Goal: Task Accomplishment & Management: Manage account settings

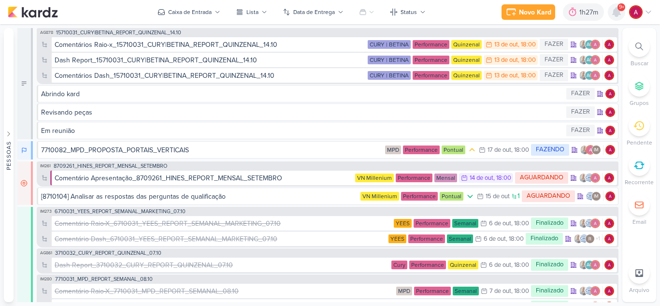
click at [620, 14] on icon at bounding box center [617, 12] width 8 height 9
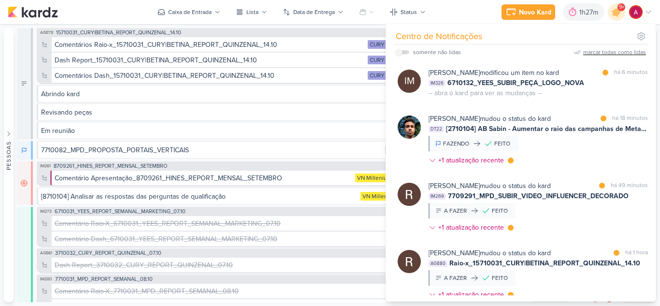
click at [598, 52] on div "marcar todas como lidas" at bounding box center [614, 52] width 63 height 9
click at [124, 7] on div "Novo Kard Ctrl + k 1h27m Sessão desligada... Hoje 1h27m Semana 0h0m Mês 0h0m" at bounding box center [330, 12] width 645 height 24
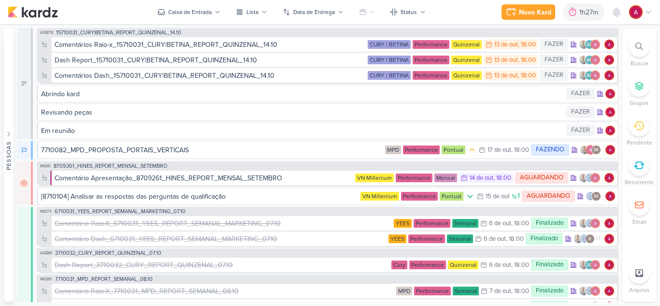
click at [138, 28] on div "Gerenciamento de Quadros Todos Meus quadros Compartilhados comigo Click Target …" at bounding box center [330, 165] width 660 height 282
click at [137, 34] on span "15710031_CURY|BETINA_REPORT_QUINZENAL_14.10" at bounding box center [118, 32] width 125 height 5
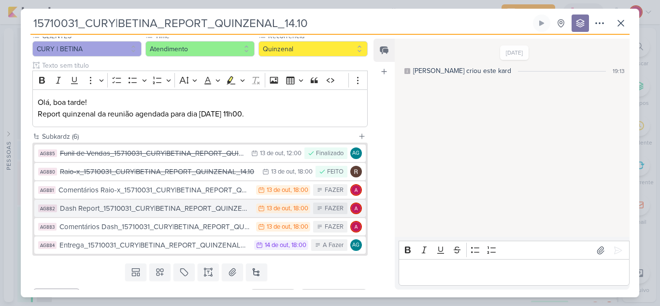
scroll to position [97, 0]
click at [196, 208] on div "Dash Report_15710031_CURY|BETINA_REPORT_QUINZENAL_14.10" at bounding box center [155, 207] width 191 height 11
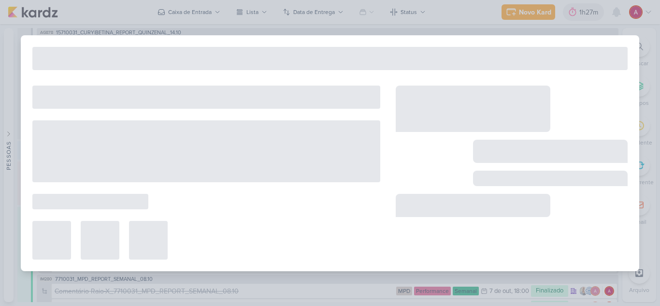
type input "Dash Report_15710031_CURY|BETINA_REPORT_QUINZENAL_14.10"
type input "13 de outubro de 2025 às 18:00"
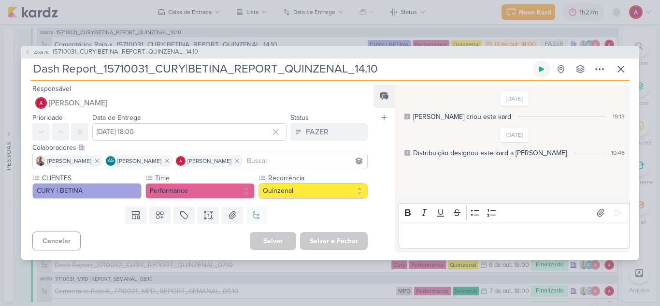
click at [538, 67] on icon at bounding box center [542, 69] width 8 height 8
click at [38, 53] on span "AG878" at bounding box center [41, 52] width 18 height 7
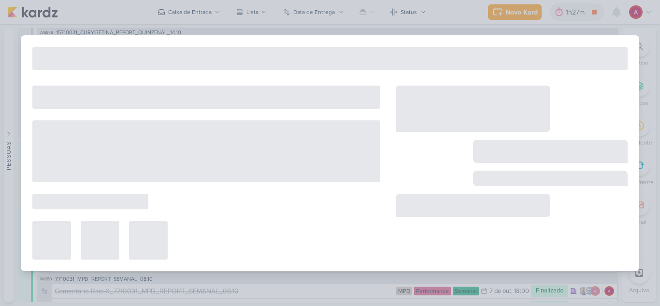
type input "15710031_CURY|BETINA_REPORT_QUINZENAL_14.10"
type input "14 de outubro de 2025 às 18:00"
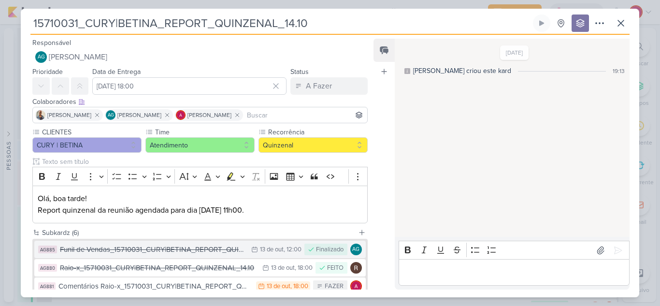
click at [202, 252] on div "Funil de Vendas_15710031_CURY|BETINA_REPORT_QUINZENAL_14.10" at bounding box center [153, 249] width 187 height 11
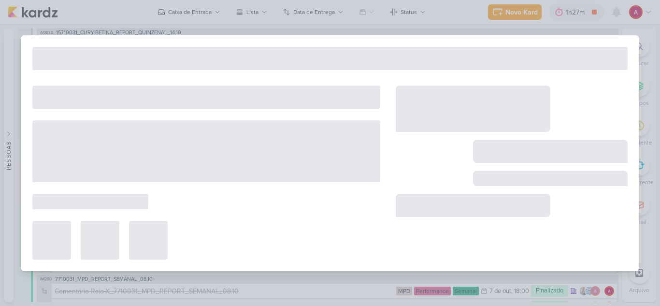
type input "Funil de Vendas_15710031_CURY|BETINA_REPORT_QUINZENAL_14.10"
type input "13 de outubro de 2025 às 12:00"
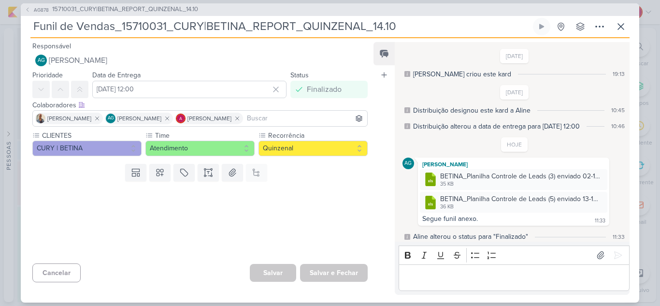
scroll to position [3, 0]
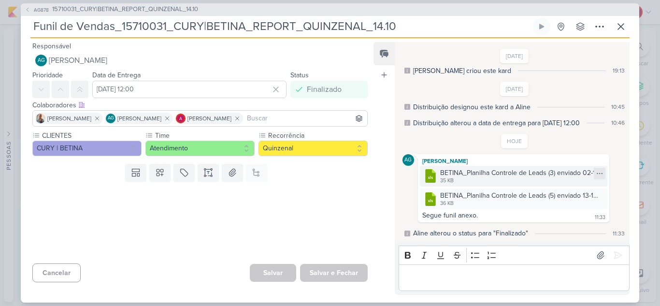
click at [596, 176] on icon at bounding box center [600, 174] width 8 height 8
click at [562, 205] on button "Baixar" at bounding box center [562, 206] width 78 height 14
click at [491, 199] on div "BETINA_Planilha Controle de Leads (5) enviado 13-10.xlsx" at bounding box center [520, 195] width 161 height 10
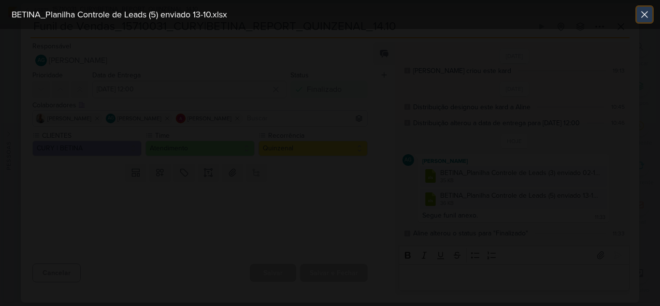
click at [644, 14] on icon at bounding box center [645, 15] width 6 height 6
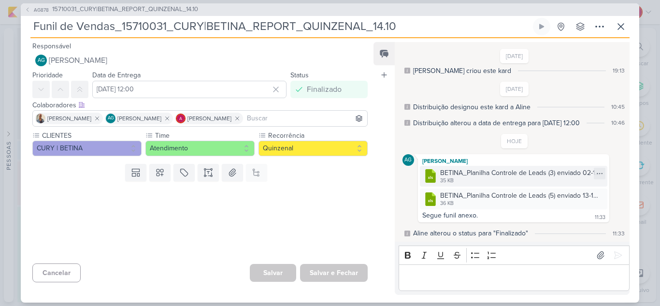
click at [532, 180] on div "35 KB" at bounding box center [520, 181] width 161 height 8
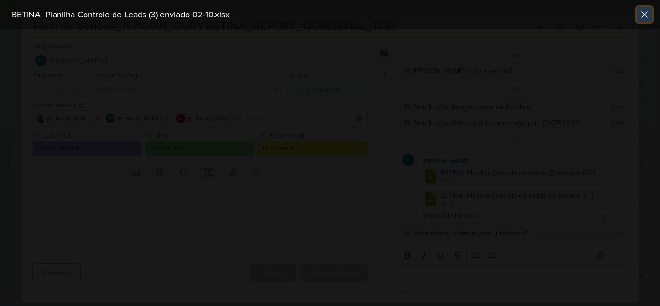
click at [647, 16] on icon at bounding box center [645, 15] width 6 height 6
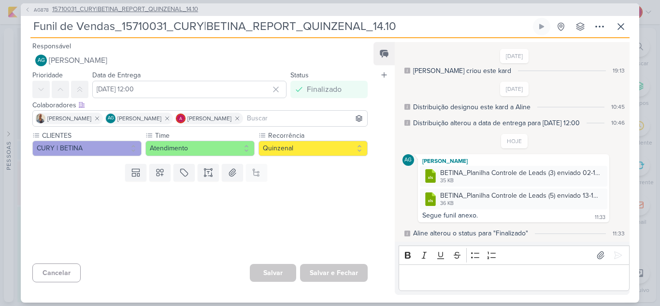
click at [32, 11] on span "AG878" at bounding box center [41, 9] width 18 height 7
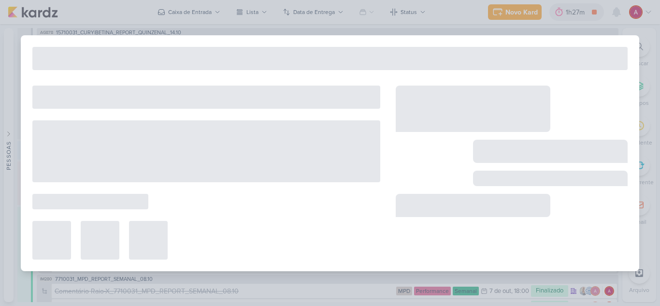
type input "15710031_CURY|BETINA_REPORT_QUINZENAL_14.10"
type input "14 de outubro de 2025 às 18:00"
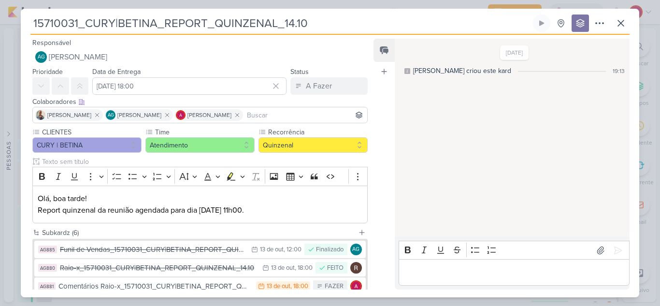
scroll to position [97, 0]
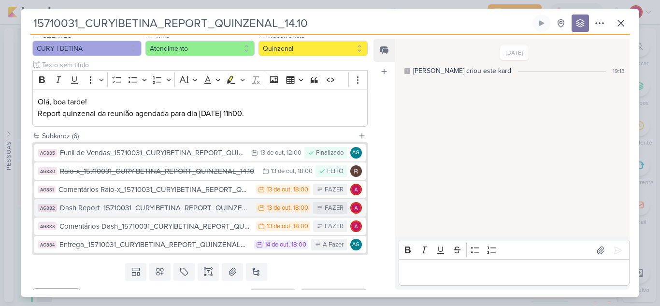
click at [166, 209] on div "Dash Report_15710031_CURY|BETINA_REPORT_QUINZENAL_14.10" at bounding box center [155, 207] width 191 height 11
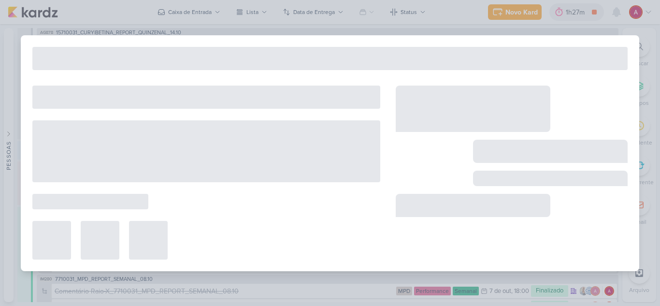
type input "Dash Report_15710031_CURY|BETINA_REPORT_QUINZENAL_14.10"
type input "13 de outubro de 2025 às 18:00"
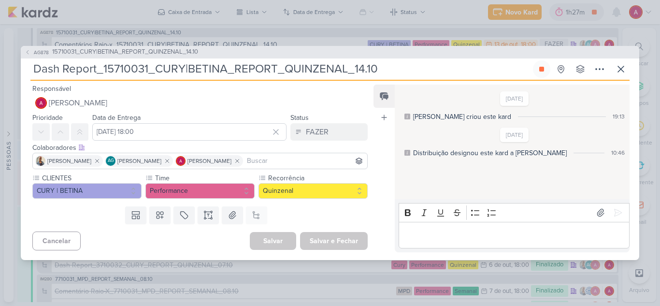
click at [315, 121] on div "Status FAZER" at bounding box center [328, 126] width 77 height 29
click at [310, 135] on div "FAZER" at bounding box center [317, 132] width 23 height 12
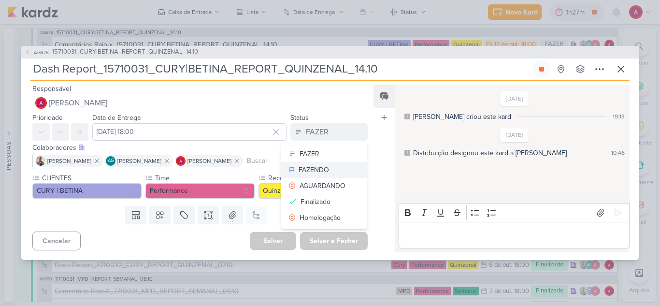
click at [324, 169] on div "FAZENDO" at bounding box center [314, 170] width 30 height 10
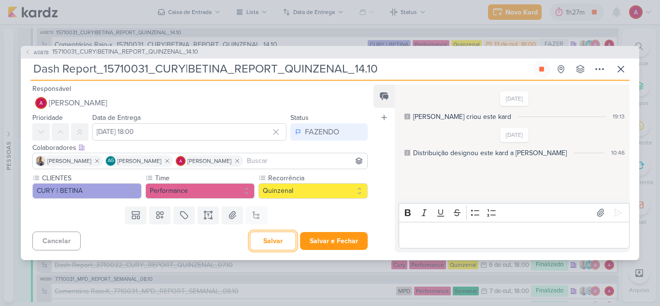
click at [276, 239] on button "Salvar" at bounding box center [273, 240] width 46 height 19
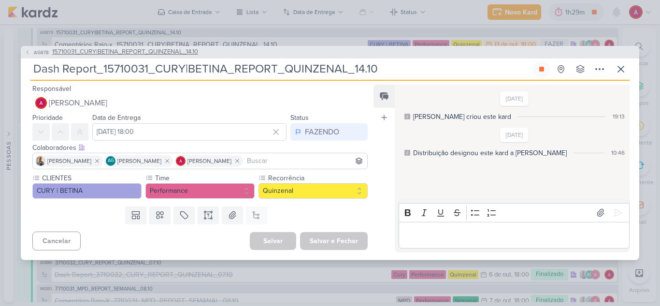
click at [43, 56] on button "AG878 15710031_CURY|BETINA_REPORT_QUINZENAL_14.10" at bounding box center [111, 52] width 173 height 10
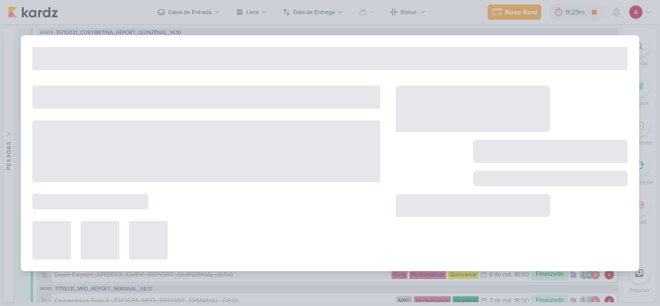
type input "15710031_CURY|BETINA_REPORT_QUINZENAL_14.10"
type input "14 de outubro de 2025 às 18:00"
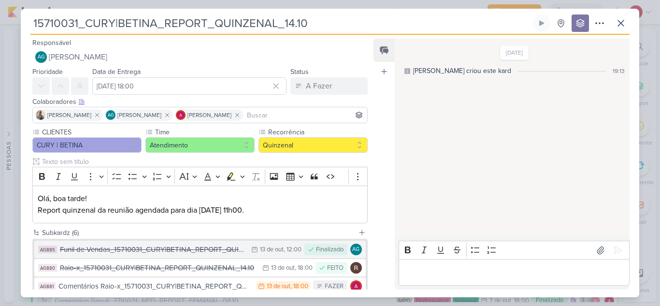
click at [253, 247] on div "13/10 13 de out , 12:00" at bounding box center [276, 250] width 50 height 10
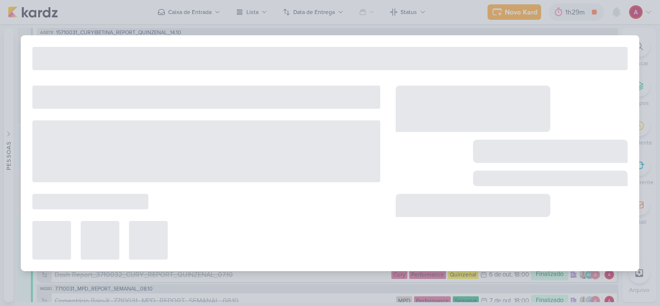
type input "Funil de Vendas_15710031_CURY|BETINA_REPORT_QUINZENAL_14.10"
type input "13 de outubro de 2025 às 12:00"
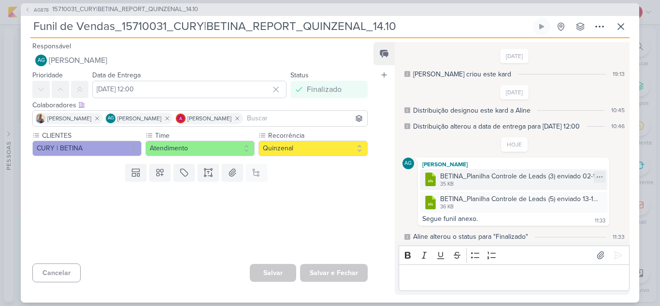
scroll to position [3, 0]
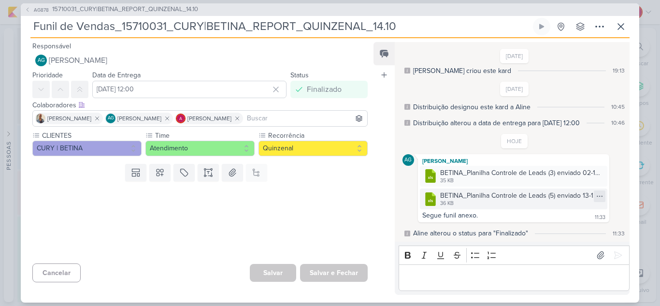
click at [596, 195] on icon at bounding box center [600, 196] width 8 height 8
click at [554, 228] on div "Baixar" at bounding box center [550, 228] width 18 height 10
click at [103, 10] on span "15710031_CURY|BETINA_REPORT_QUINZENAL_14.10" at bounding box center [125, 10] width 146 height 10
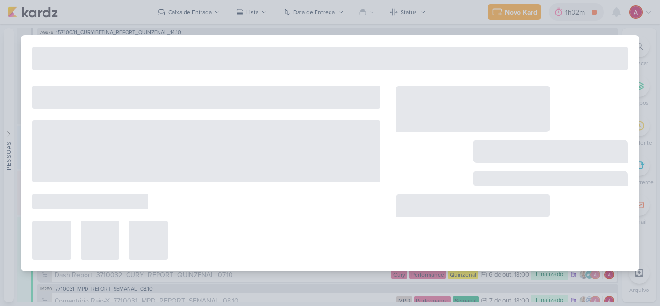
type input "15710031_CURY|BETINA_REPORT_QUINZENAL_14.10"
type input "14 de outubro de 2025 às 18:00"
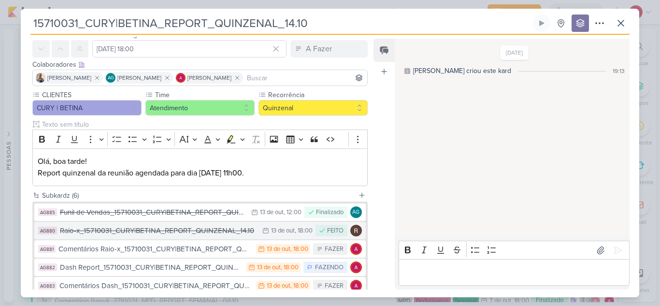
scroll to position [97, 0]
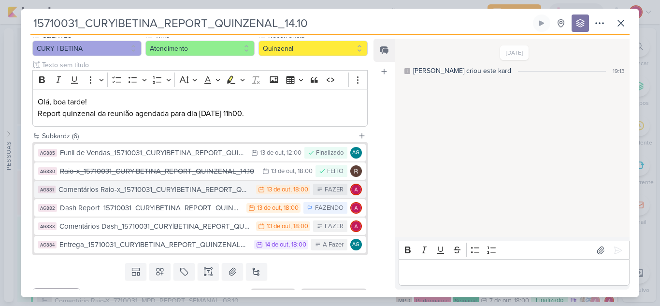
click at [215, 190] on div "Comentários Raio-x_15710031_CURY|BETINA_REPORT_QUINZENAL_14.10" at bounding box center [154, 189] width 193 height 11
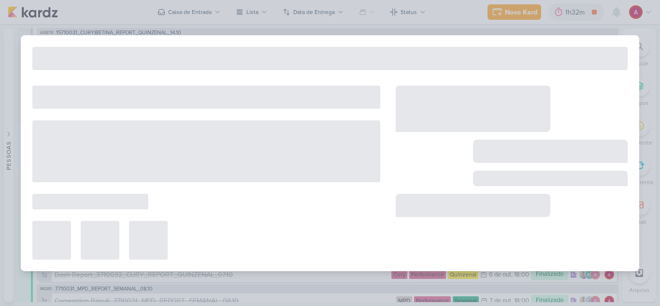
type input "Comentários Raio-x_15710031_CURY|BETINA_REPORT_QUINZENAL_14.10"
type input "13 de outubro de 2025 às 18:00"
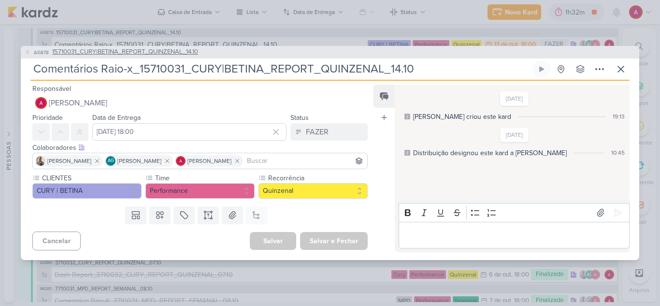
click at [67, 53] on span "15710031_CURY|BETINA_REPORT_QUINZENAL_14.10" at bounding box center [125, 52] width 146 height 10
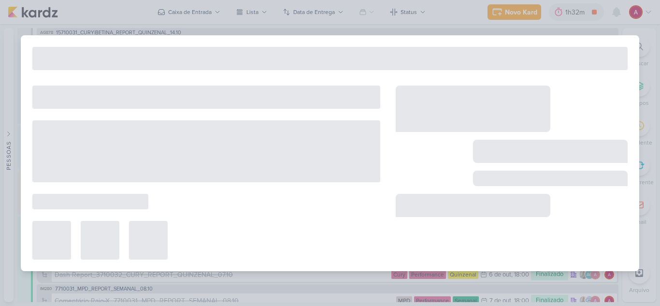
type input "15710031_CURY|BETINA_REPORT_QUINZENAL_14.10"
type input "14 de outubro de 2025 às 18:00"
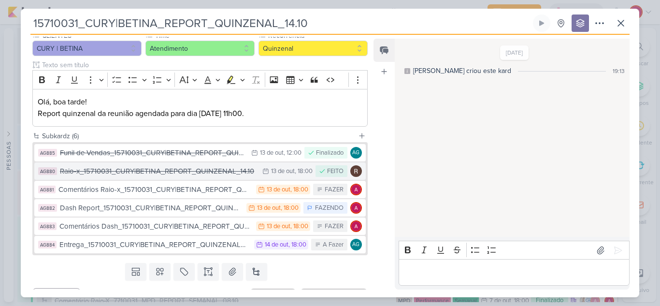
click at [224, 172] on div "Raio-x_15710031_CURY|BETINA_REPORT_QUINZENAL_14.10" at bounding box center [159, 171] width 198 height 11
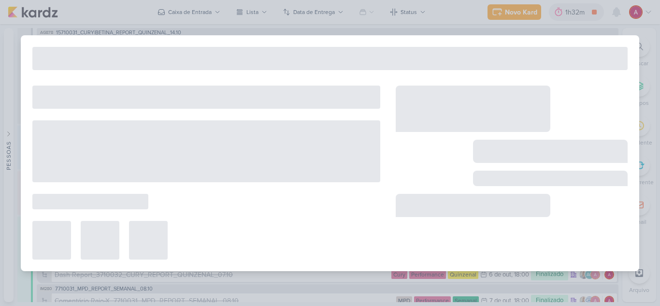
type input "Raio-x_15710031_CURY|BETINA_REPORT_QUINZENAL_14.10"
type input "13 de outubro de 2025 às 18:00"
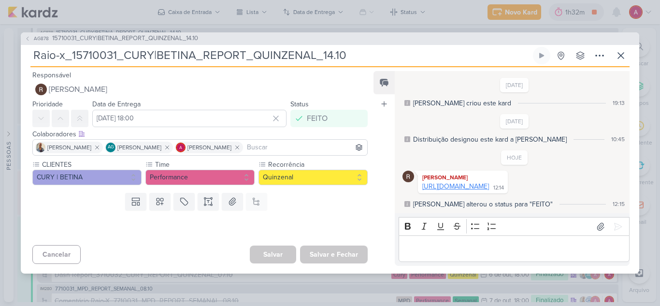
click at [479, 185] on link "https://docs.google.com/spreadsheets/d/1tYximWRgaY8WFkf4ZJDUpkQjhvd8TBDxm2K584D…" at bounding box center [455, 186] width 67 height 8
click at [618, 50] on icon at bounding box center [621, 56] width 12 height 12
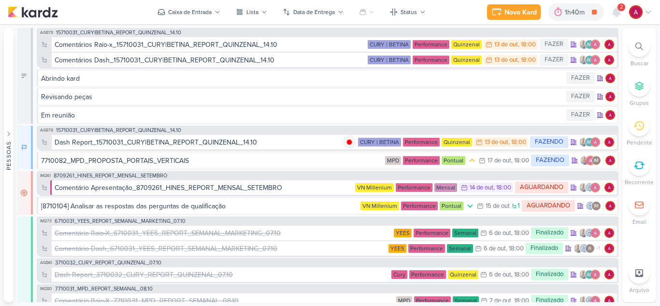
click at [635, 10] on img at bounding box center [636, 12] width 14 height 14
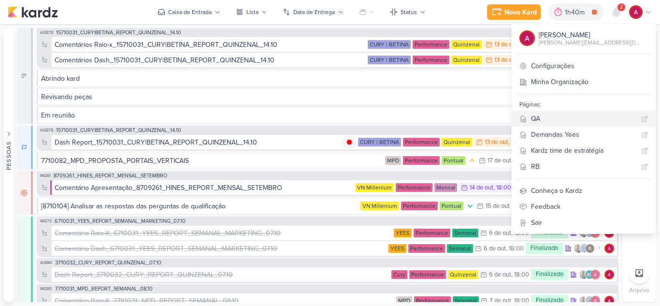
click at [575, 120] on div "QA" at bounding box center [584, 119] width 106 height 10
click at [216, 46] on div "Comentários Raio-x_15710031_CURY|BETINA_REPORT_QUINZENAL_14.10" at bounding box center [166, 45] width 223 height 10
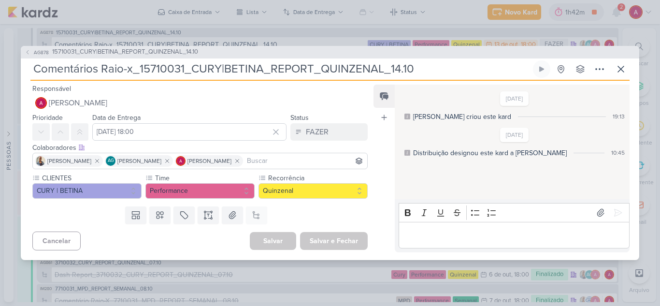
click at [423, 244] on div "Editor editing area: main" at bounding box center [514, 235] width 231 height 27
click at [615, 208] on icon at bounding box center [618, 213] width 10 height 10
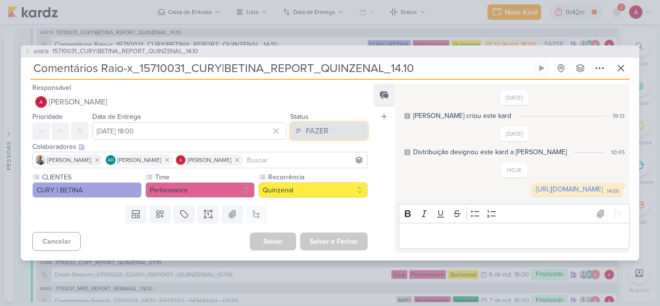
click at [309, 125] on div "FAZER" at bounding box center [317, 131] width 23 height 12
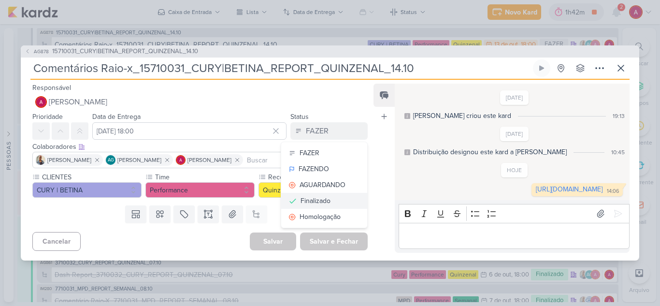
click at [313, 196] on div "Finalizado" at bounding box center [316, 201] width 30 height 10
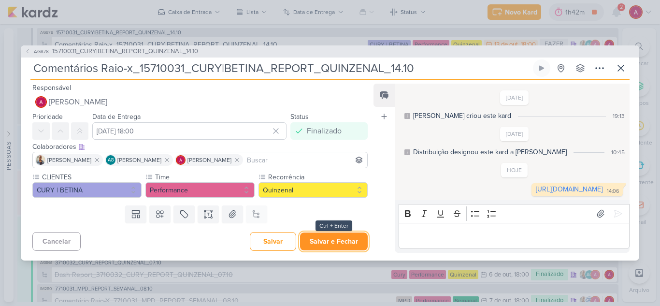
click at [330, 248] on button "Salvar e Fechar" at bounding box center [334, 241] width 68 height 18
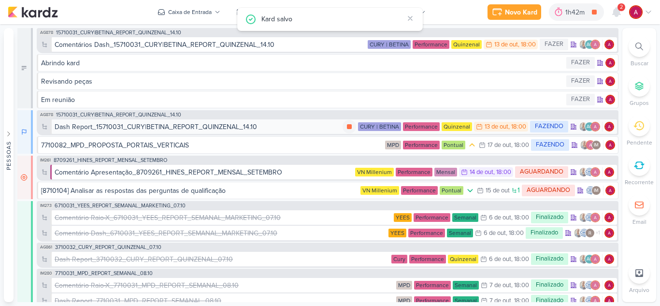
click at [245, 129] on div "Dash Report_15710031_CURY|BETINA_REPORT_QUINZENAL_14.10" at bounding box center [156, 127] width 202 height 10
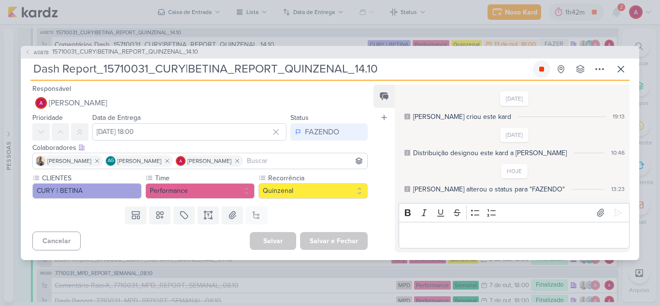
click at [539, 71] on icon at bounding box center [542, 69] width 8 height 8
click at [423, 235] on p "Editor editing area: main" at bounding box center [514, 235] width 221 height 12
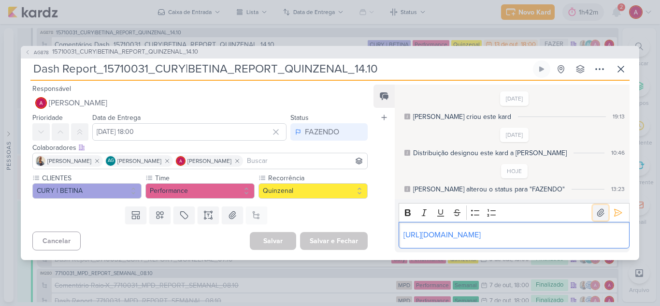
click at [594, 213] on button at bounding box center [600, 212] width 15 height 15
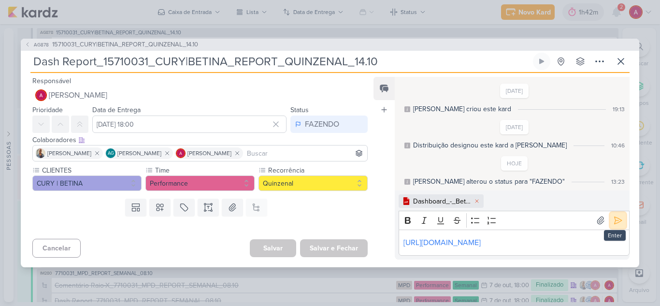
click at [615, 216] on icon at bounding box center [618, 221] width 10 height 10
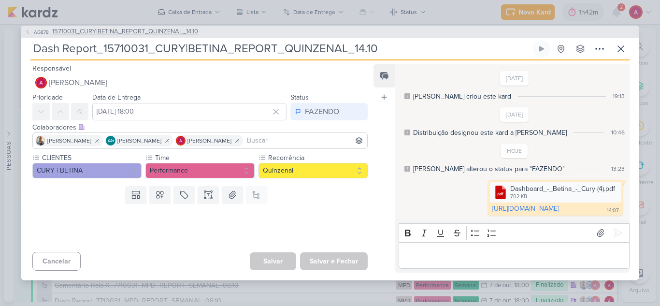
click at [44, 29] on span "AG878" at bounding box center [41, 32] width 18 height 7
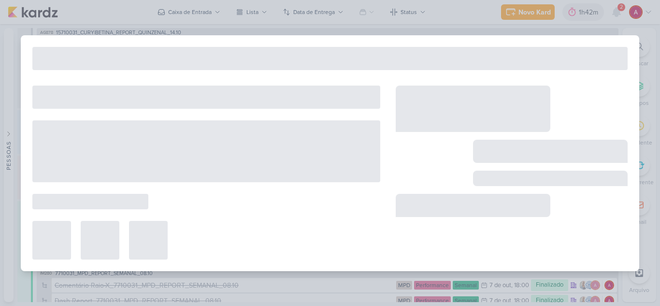
type input "15710031_CURY|BETINA_REPORT_QUINZENAL_14.10"
type input "14 de outubro de 2025 às 18:00"
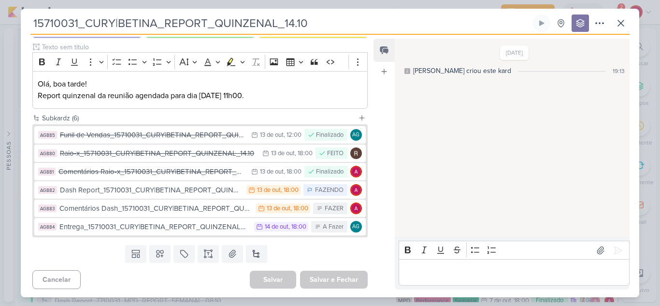
scroll to position [116, 0]
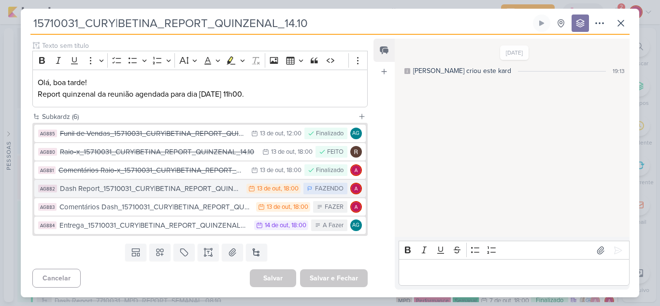
click at [139, 187] on div "Dash Report_15710031_CURY|BETINA_REPORT_QUINZENAL_14.10" at bounding box center [151, 188] width 182 height 11
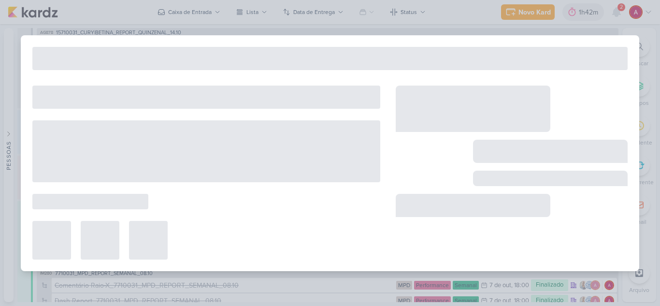
type input "Dash Report_15710031_CURY|BETINA_REPORT_QUINZENAL_14.10"
type input "13 de outubro de 2025 às 18:00"
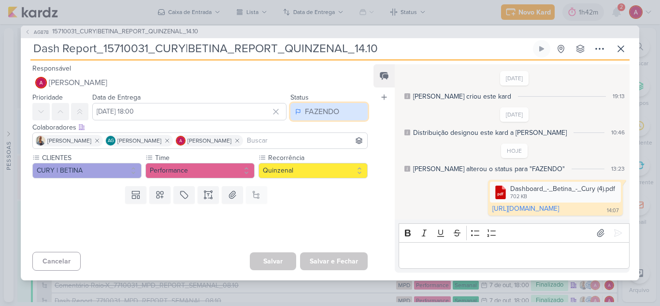
click at [316, 110] on div "FAZENDO" at bounding box center [322, 112] width 34 height 12
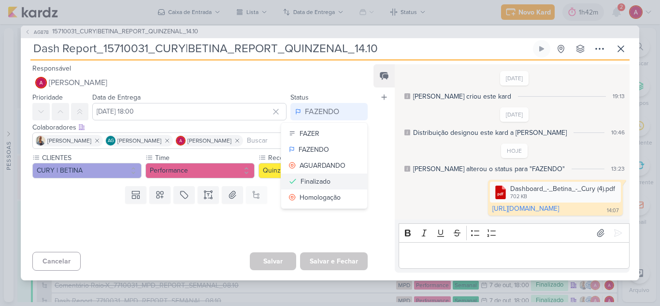
click at [313, 181] on div "Finalizado" at bounding box center [316, 181] width 30 height 10
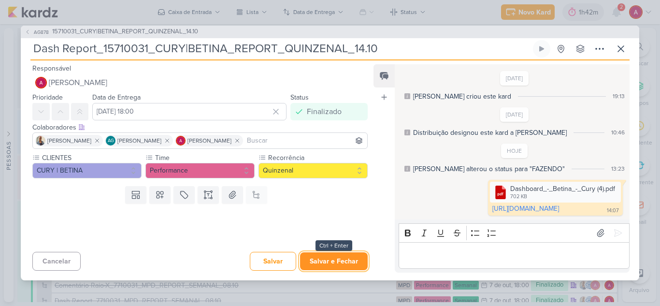
click at [329, 269] on button "Salvar e Fechar" at bounding box center [334, 261] width 68 height 18
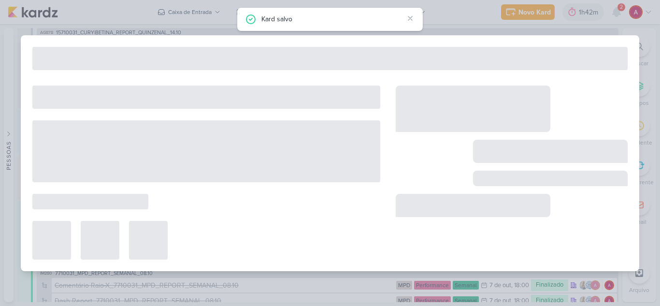
type input "15710031_CURY|BETINA_REPORT_QUINZENAL_14.10"
type input "14 de outubro de 2025 às 18:00"
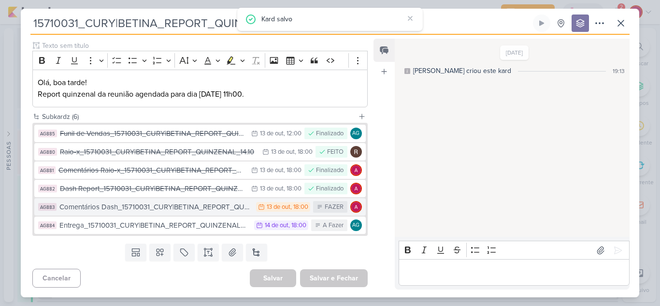
click at [219, 213] on button "AG883 Comentários Dash_15710031_CURY|BETINA_REPORT_QUINZENAL_14.10 13/10 13 de …" at bounding box center [200, 206] width 332 height 17
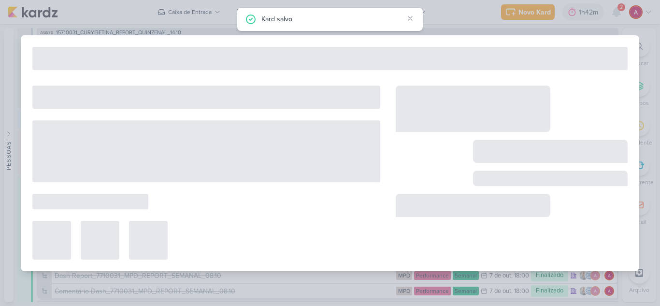
type input "Comentários Dash_15710031_CURY|BETINA_REPORT_QUINZENAL_14.10"
type input "13 de outubro de 2025 às 18:00"
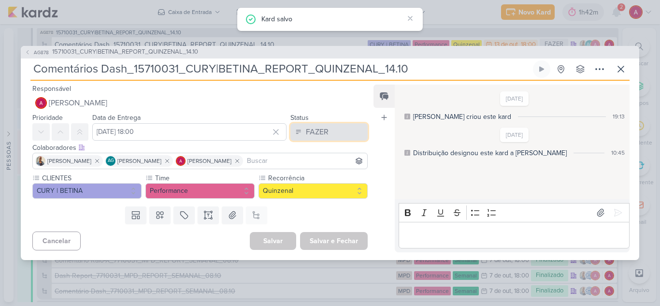
click at [317, 133] on div "FAZER" at bounding box center [317, 132] width 23 height 12
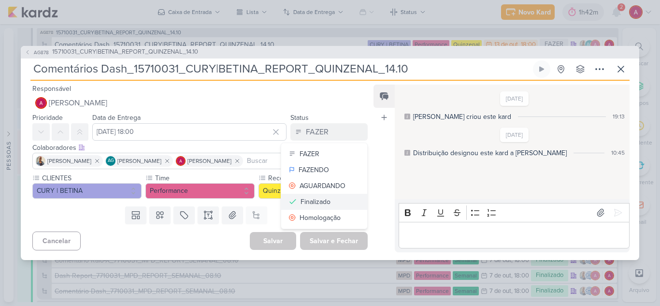
click at [324, 197] on div "Finalizado" at bounding box center [316, 202] width 30 height 10
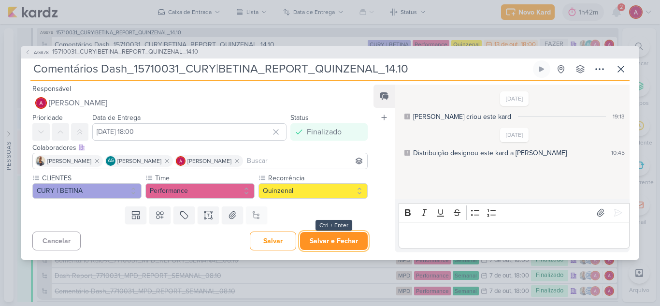
click at [329, 240] on button "Salvar e Fechar" at bounding box center [334, 241] width 68 height 18
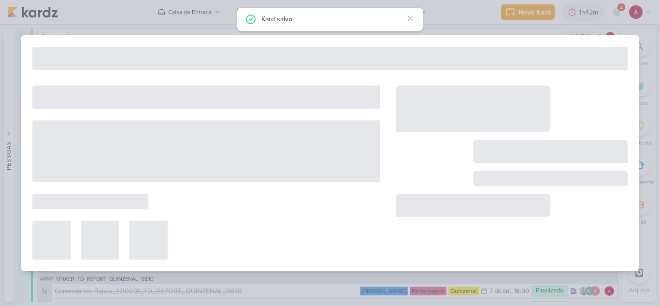
type input "15710031_CURY|BETINA_REPORT_QUINZENAL_14.10"
type input "14 de outubro de 2025 às 18:00"
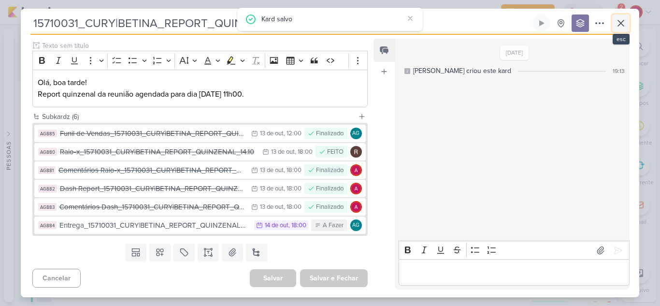
click at [623, 18] on icon at bounding box center [621, 23] width 12 height 12
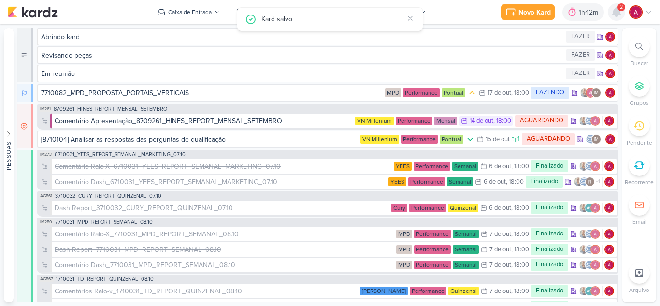
click at [620, 14] on icon at bounding box center [617, 12] width 8 height 9
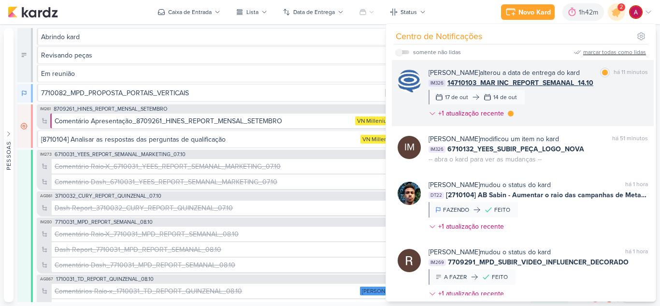
click at [624, 99] on div "Caroline Traven De Andrade alterou a data de entrega do kard marcar como lida h…" at bounding box center [538, 95] width 219 height 55
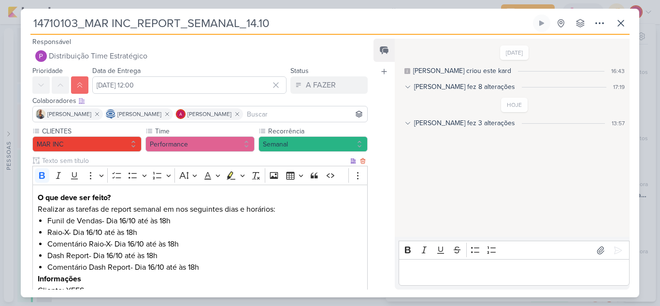
scroll to position [0, 0]
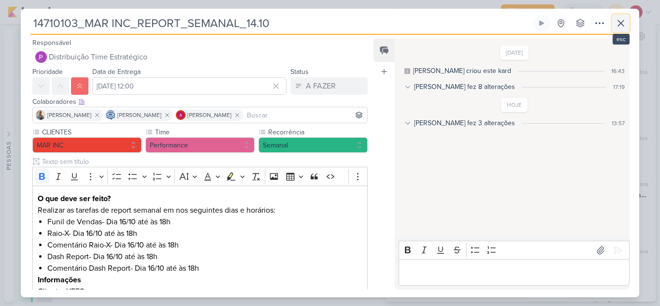
click at [623, 26] on icon at bounding box center [621, 23] width 12 height 12
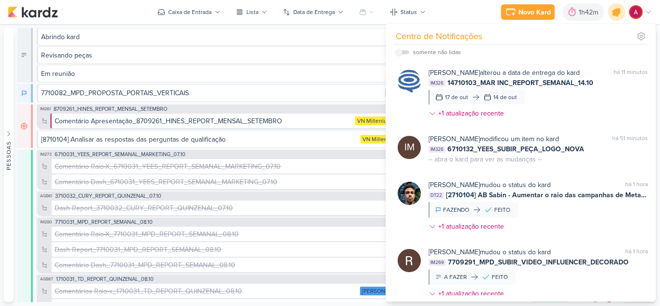
click at [621, 18] on div at bounding box center [617, 12] width 25 height 25
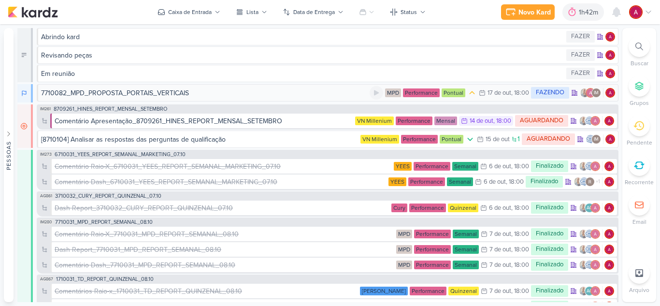
click at [168, 92] on div "7710082_MPD_PROPOSTA_PORTAIS_VERTICAIS" at bounding box center [115, 93] width 148 height 10
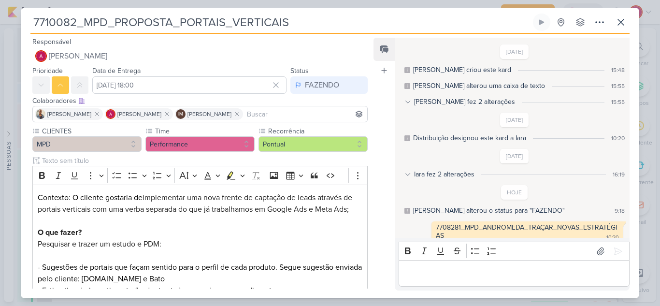
scroll to position [9, 0]
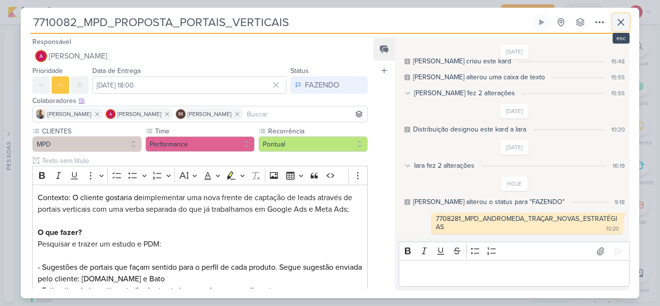
click at [623, 25] on icon at bounding box center [621, 22] width 6 height 6
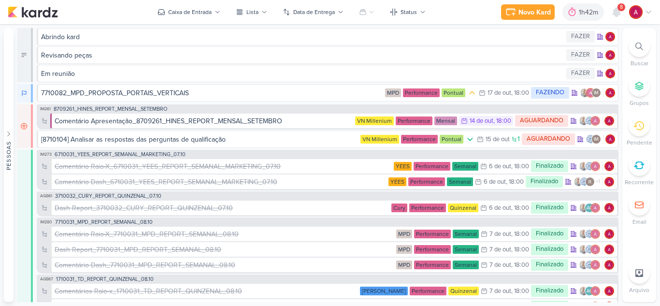
click at [618, 7] on div "8" at bounding box center [622, 7] width 8 height 8
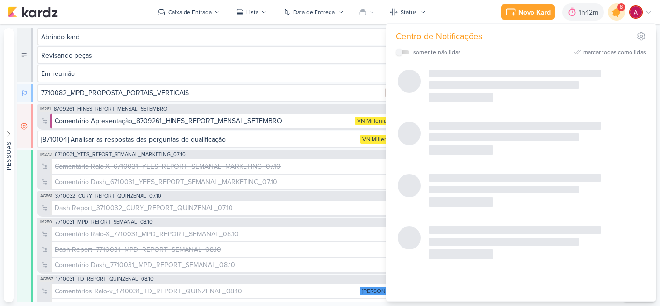
click at [613, 14] on icon at bounding box center [617, 12] width 12 height 12
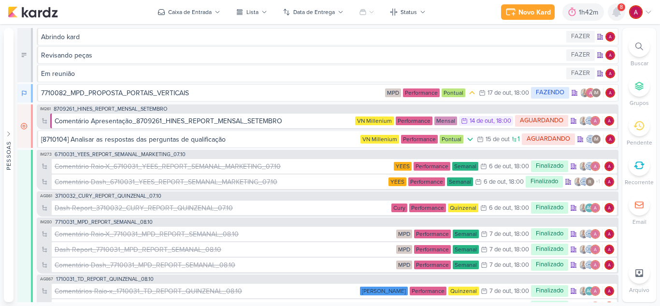
click at [613, 14] on icon at bounding box center [617, 12] width 8 height 9
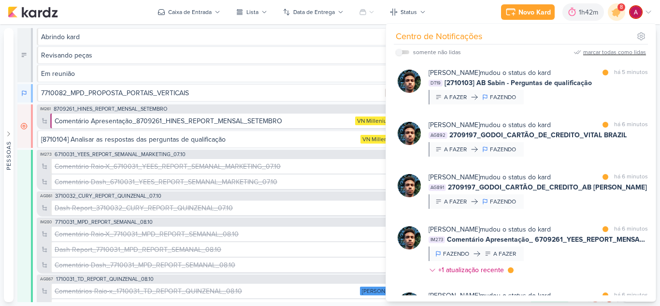
click at [624, 52] on div "marcar todas como lidas" at bounding box center [614, 52] width 63 height 9
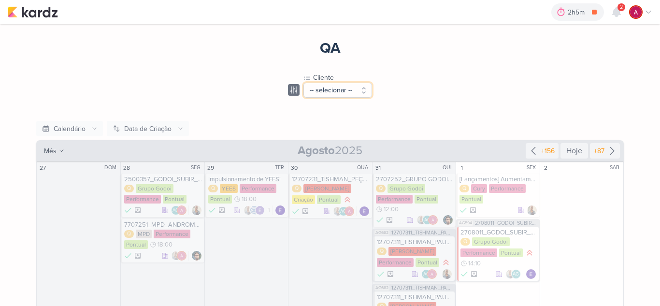
click at [352, 94] on button "-- selecionar --" at bounding box center [337, 90] width 69 height 15
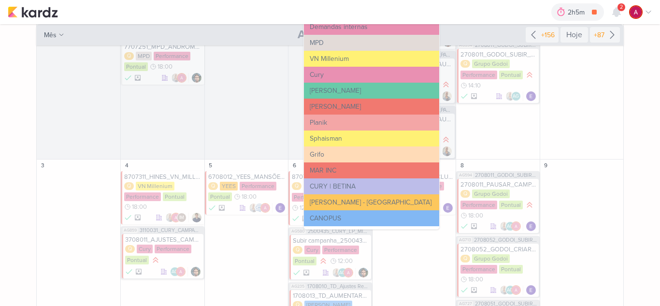
scroll to position [242, 0]
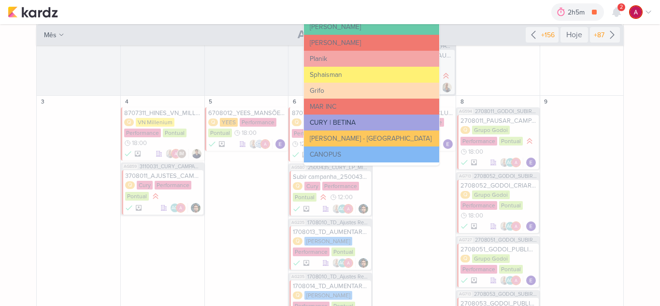
click at [345, 124] on button "CURY | BETINA" at bounding box center [371, 123] width 135 height 16
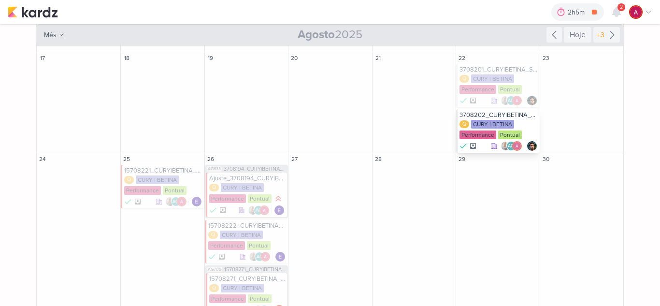
scroll to position [145, 0]
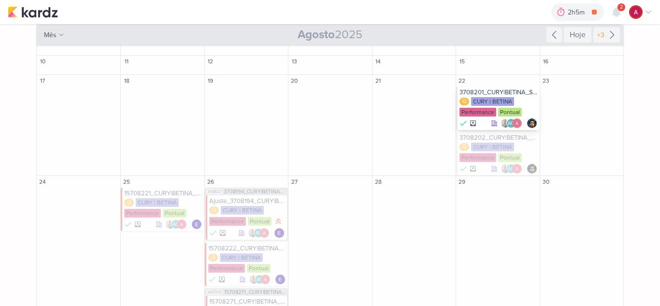
click at [496, 94] on div "3708201_CURY|BETINA_SUBIR_VIDEO_LAPA" at bounding box center [499, 92] width 78 height 8
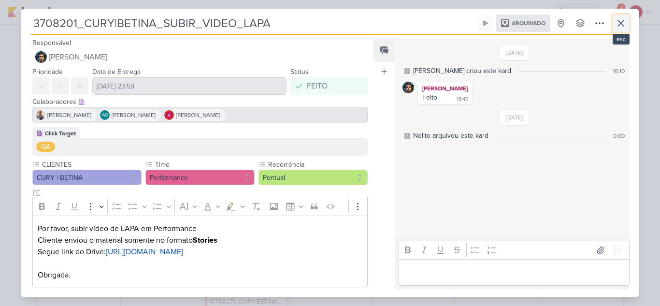
click at [624, 21] on icon at bounding box center [621, 23] width 12 height 12
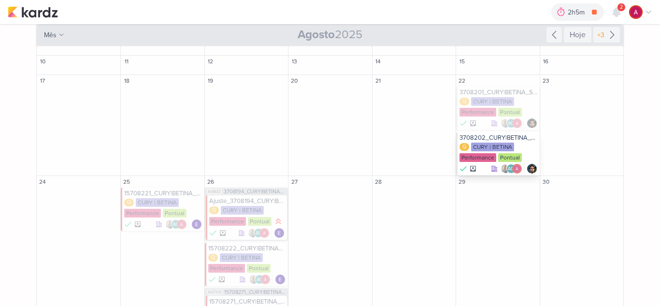
click at [524, 143] on div "Q CURY | BETINA Performance Pontual" at bounding box center [499, 153] width 78 height 20
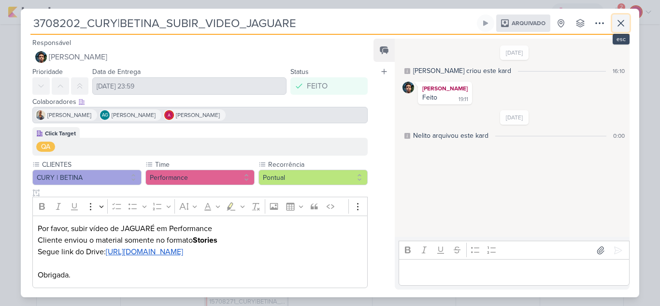
click at [619, 27] on icon at bounding box center [621, 23] width 12 height 12
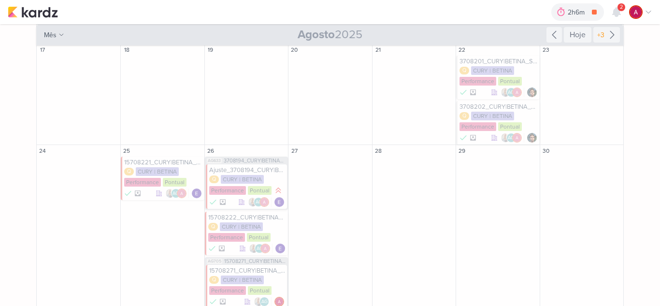
scroll to position [193, 0]
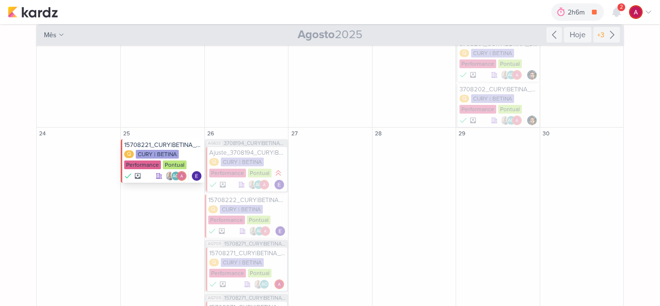
click at [175, 145] on div "15708221_CURY|BETINA_PAUSAR_CAMPANHA_ANTIGA_META" at bounding box center [163, 145] width 78 height 8
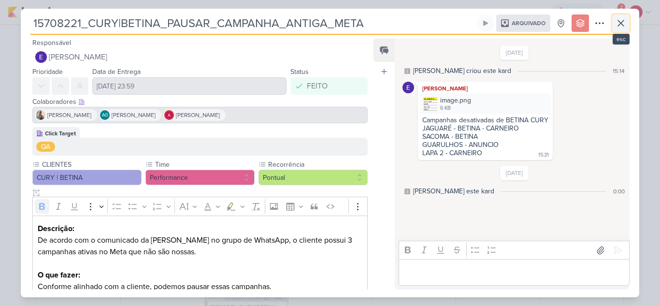
click at [625, 22] on icon at bounding box center [621, 23] width 12 height 12
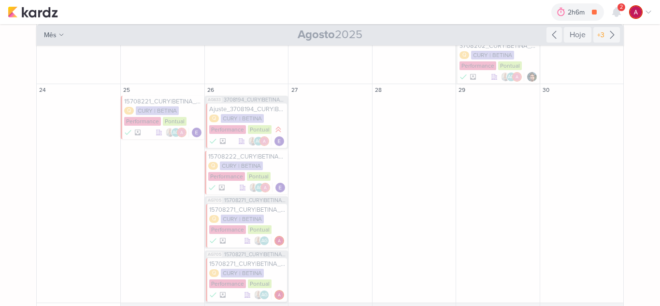
scroll to position [293, 0]
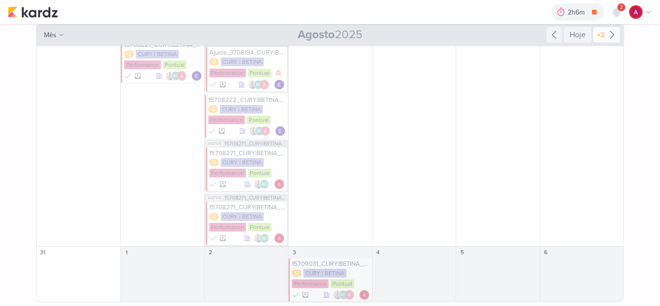
click at [608, 36] on icon at bounding box center [612, 35] width 12 height 12
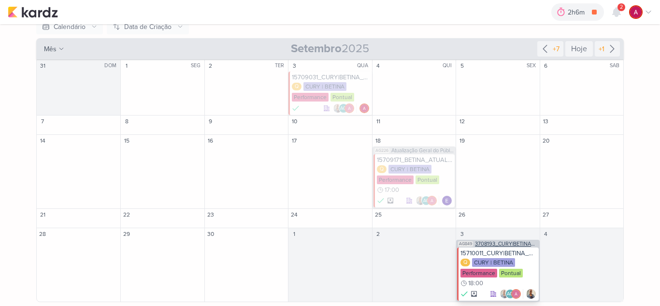
click at [517, 246] on span "3708193_CURY|BETINA_CRIAÇÃO_TEXTO_CAMPANHA_GOOGLE" at bounding box center [506, 243] width 62 height 5
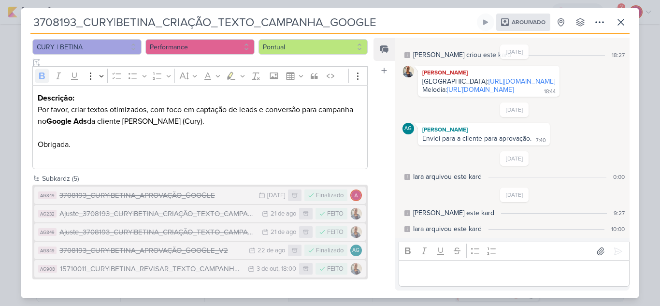
scroll to position [98, 0]
click at [620, 23] on icon at bounding box center [621, 22] width 6 height 6
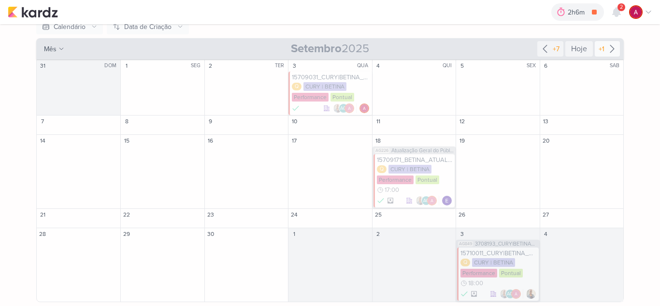
click at [613, 49] on icon at bounding box center [612, 49] width 12 height 12
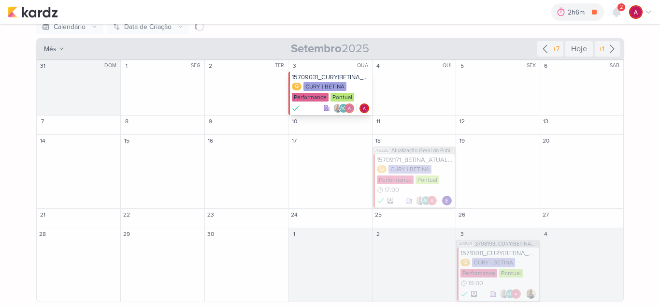
scroll to position [58, 0]
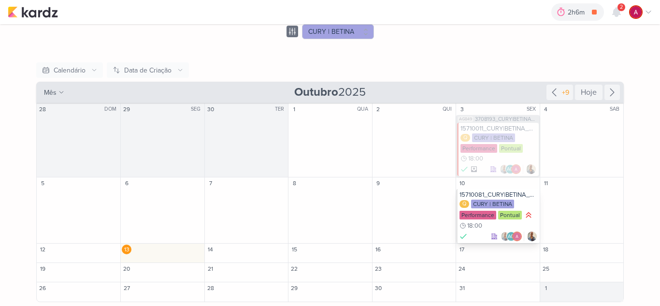
click at [495, 192] on div "15710081_CURY|BETINA_AUMENTAR_VERBA_CHACARA_SANTO_ANTONIO" at bounding box center [499, 195] width 78 height 8
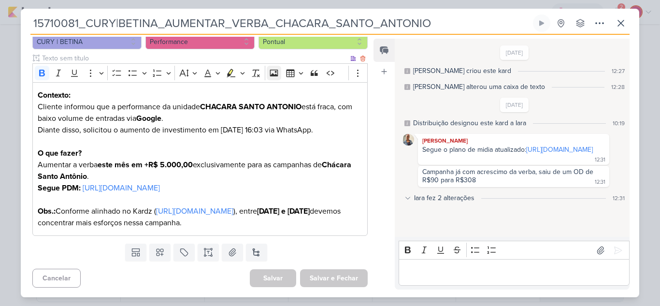
scroll to position [171, 0]
click at [620, 25] on icon at bounding box center [621, 23] width 6 height 6
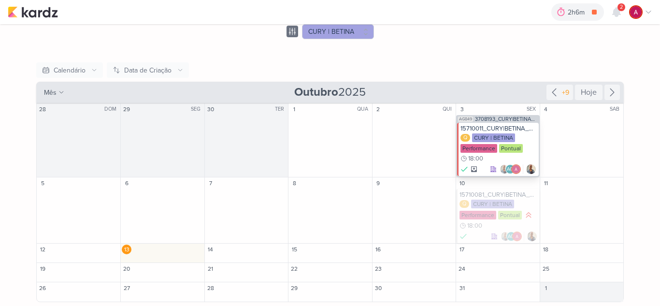
click at [497, 127] on div "15710011_CURY|BETINA_REVISAR_TEXTO_CAMPANHA_GOOGLE_LAPA" at bounding box center [499, 129] width 76 height 8
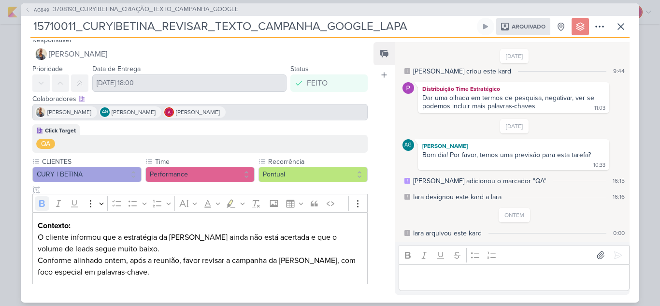
scroll to position [0, 0]
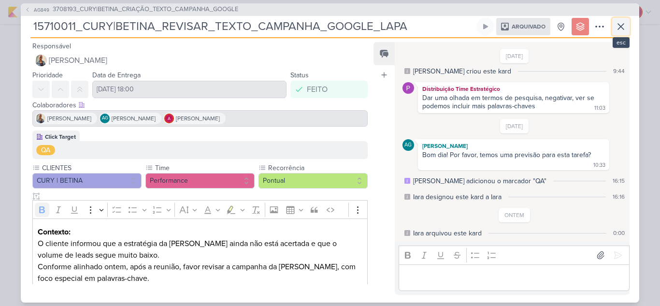
click at [620, 25] on icon at bounding box center [621, 27] width 12 height 12
